Goal: Information Seeking & Learning: Learn about a topic

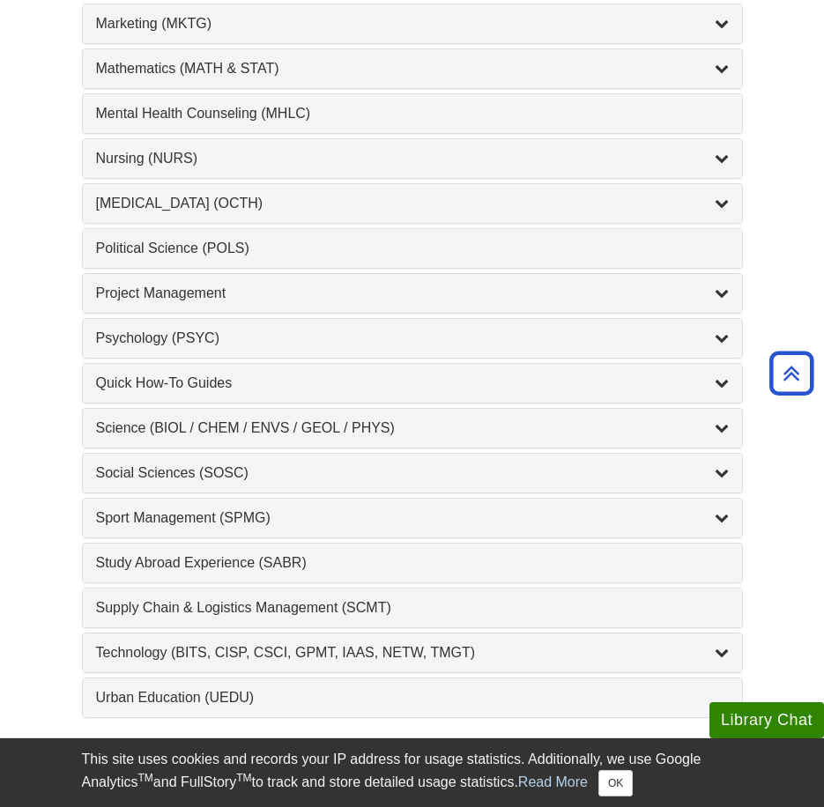
scroll to position [1586, 0]
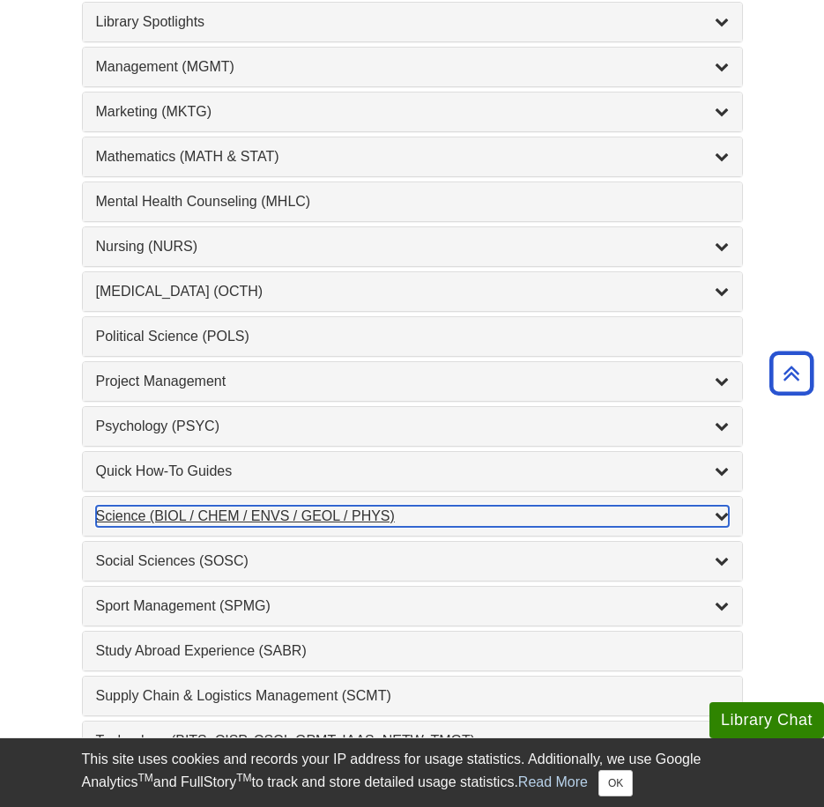
click at [639, 507] on div "Science (BIOL / CHEM / ENVS / GEOL / PHYS) , 7 guides" at bounding box center [412, 516] width 633 height 21
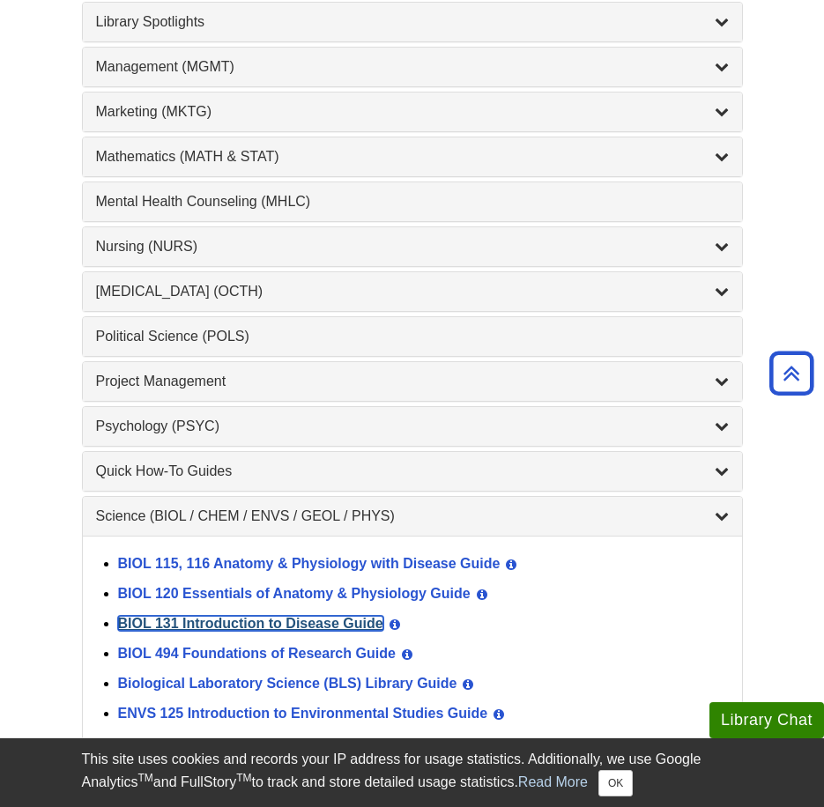
click at [298, 621] on link "BIOL 131 Introduction to Disease Guide" at bounding box center [250, 623] width 265 height 15
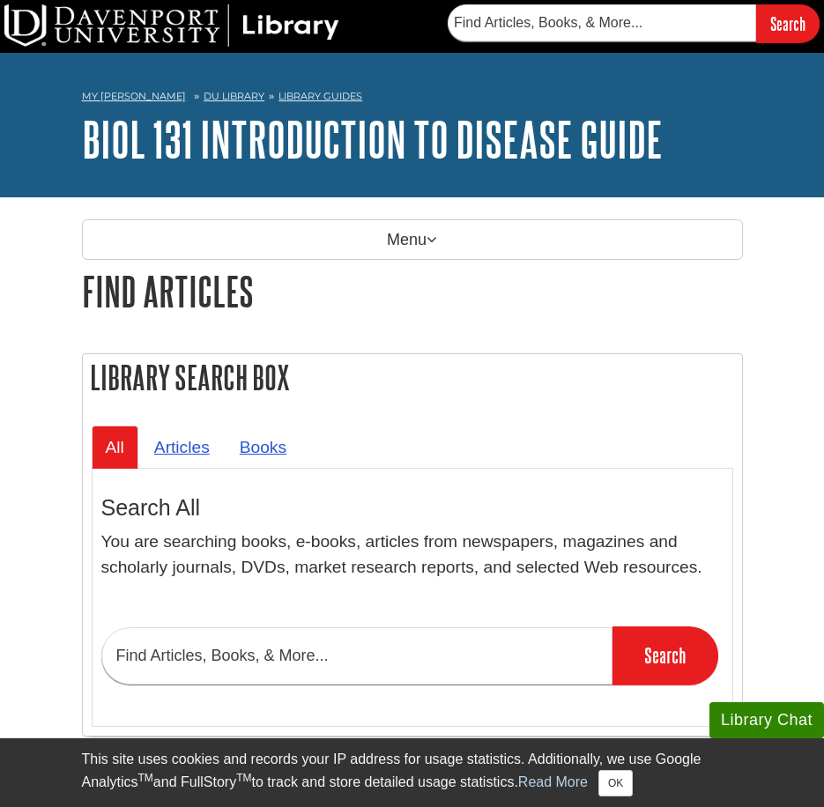
scroll to position [176, 0]
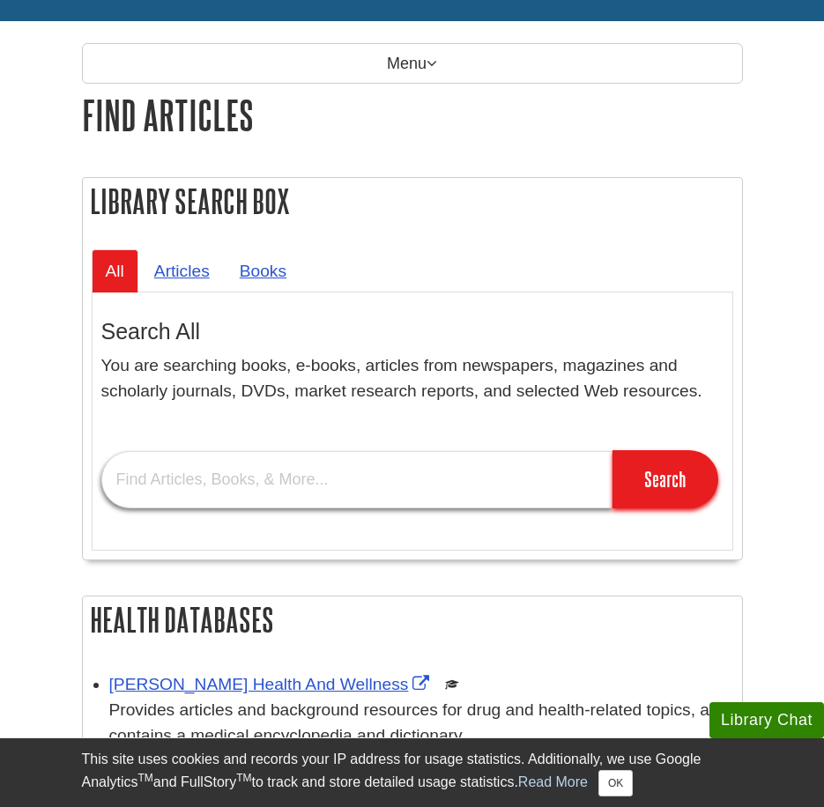
click at [458, 475] on input "text" at bounding box center [356, 479] width 511 height 57
click at [309, 500] on input "text" at bounding box center [356, 479] width 511 height 57
click at [399, 485] on input "text" at bounding box center [356, 479] width 511 height 57
click at [400, 483] on input "text" at bounding box center [356, 479] width 511 height 57
type input "stroke"
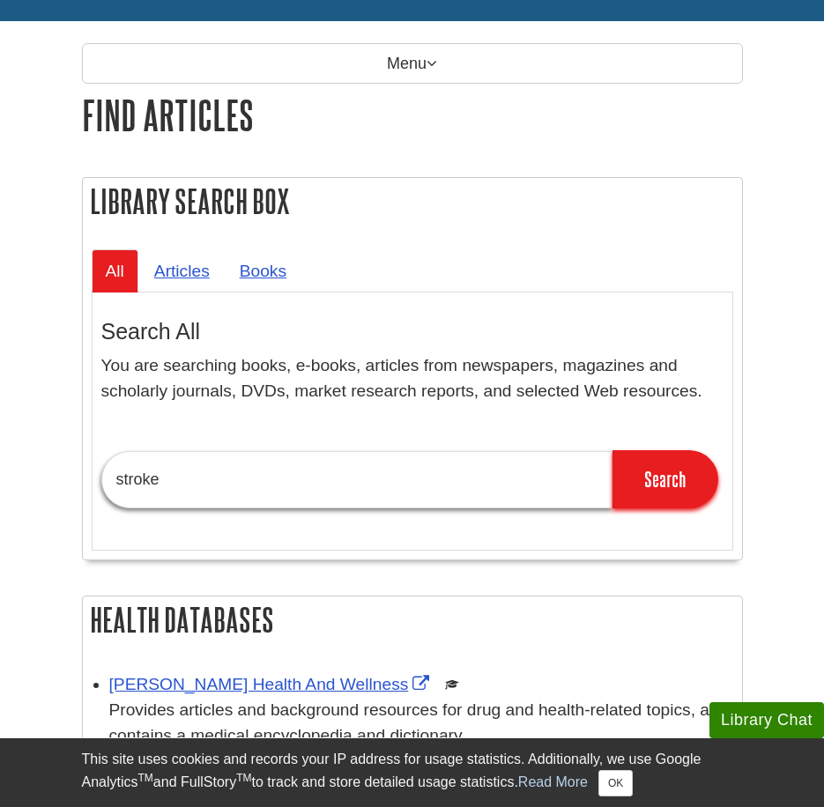
click at [612, 450] on input "Search" at bounding box center [665, 479] width 106 height 58
